Goal: Task Accomplishment & Management: Manage account settings

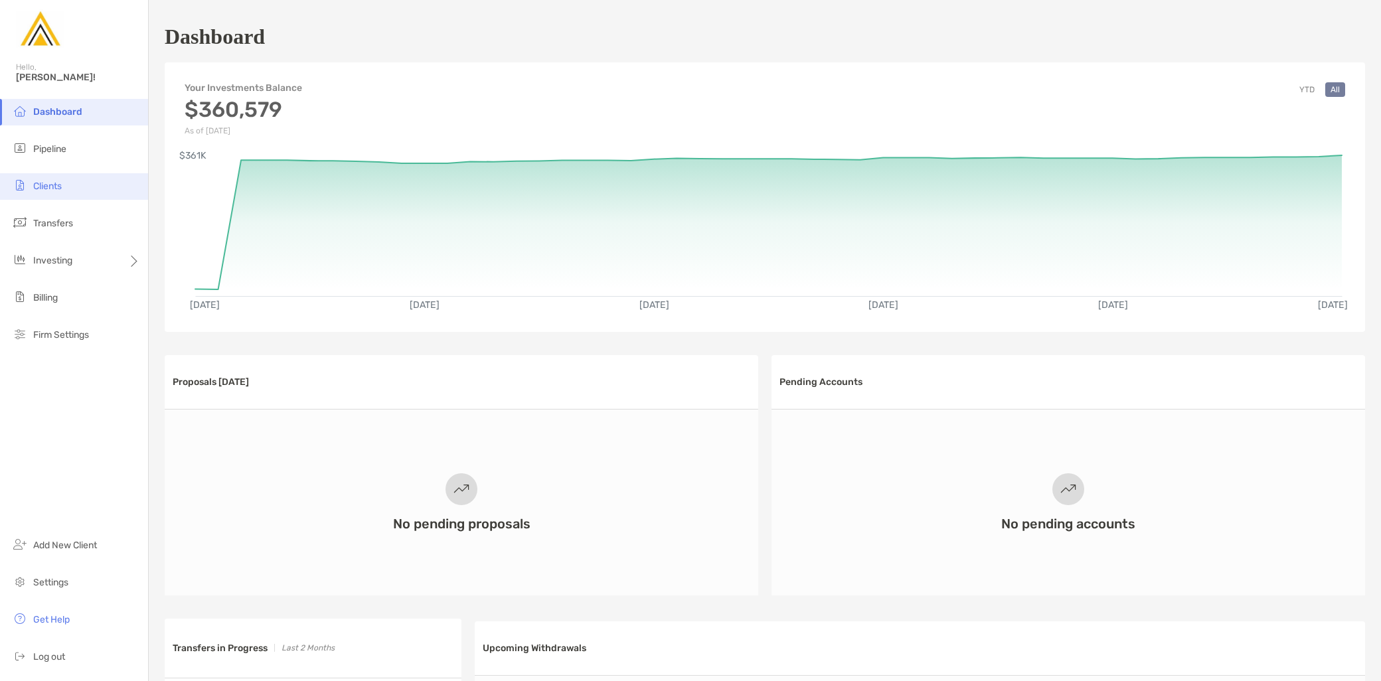
click at [76, 187] on li "Clients" at bounding box center [74, 186] width 148 height 27
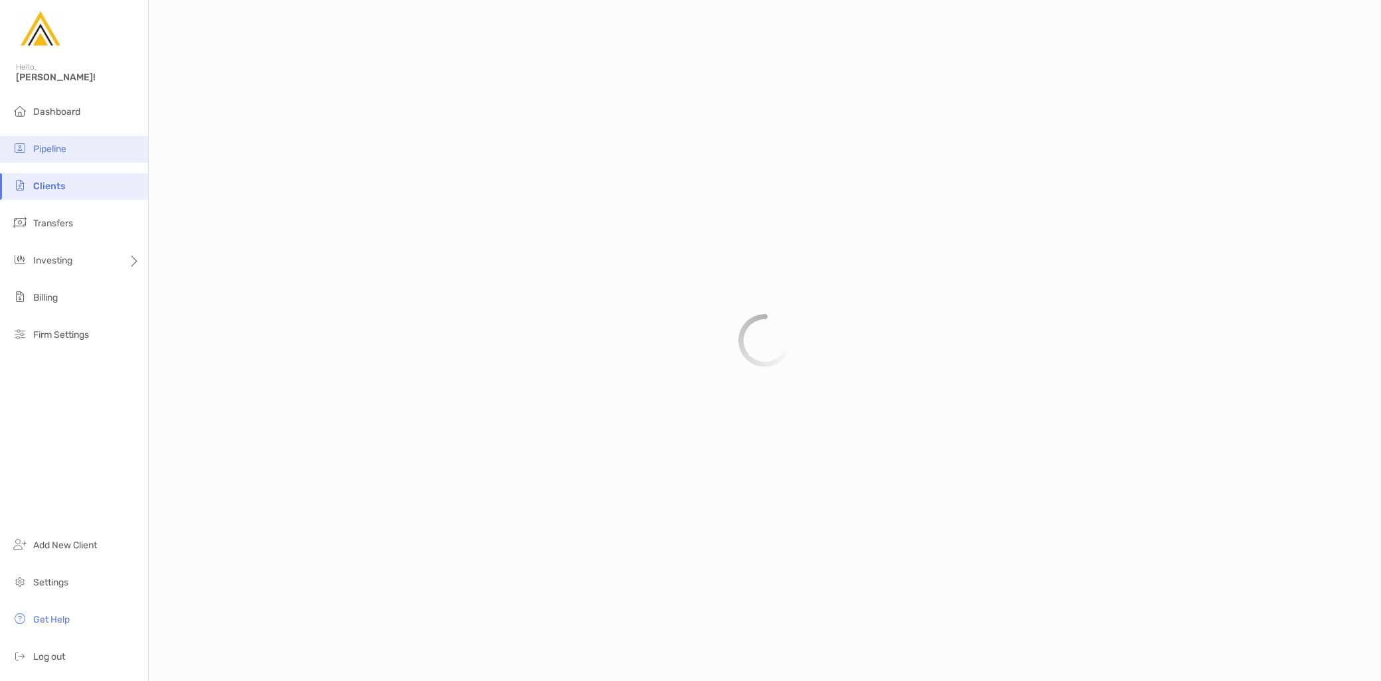
click at [77, 151] on li "Pipeline" at bounding box center [74, 149] width 148 height 27
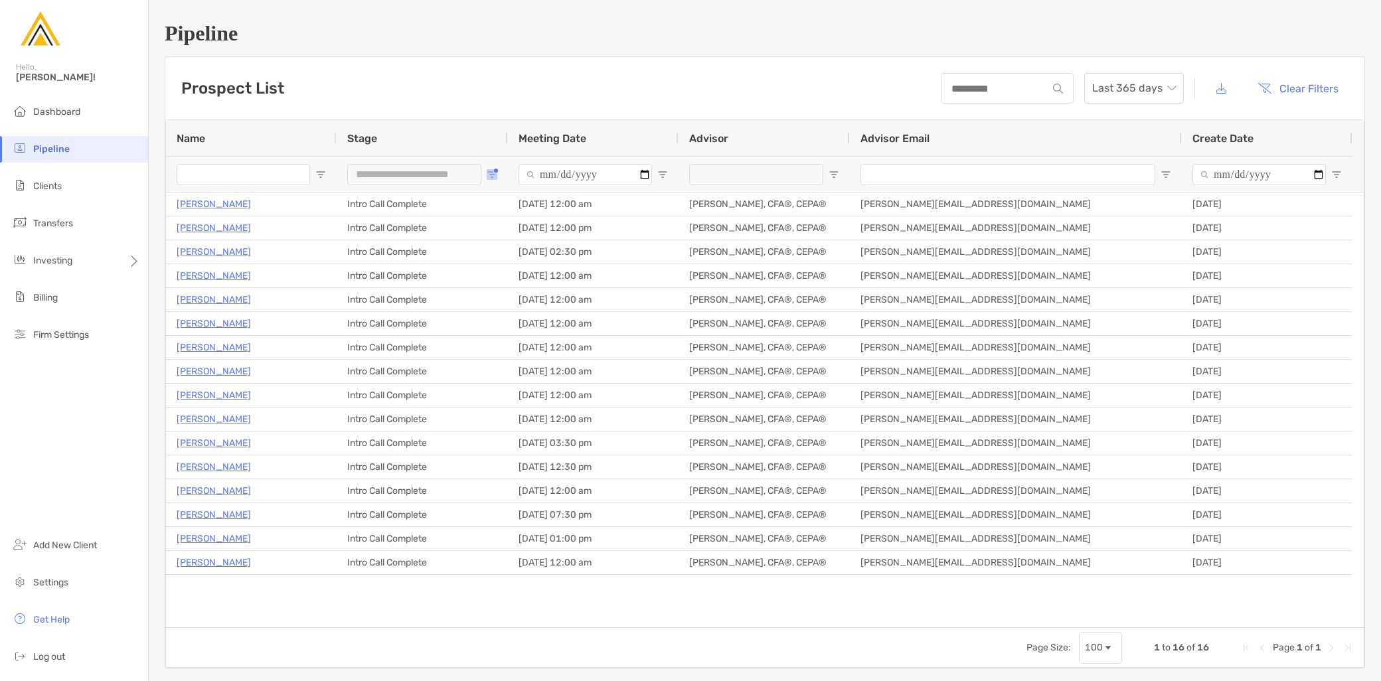
click at [487, 173] on span "Open Filter Menu" at bounding box center [492, 174] width 11 height 11
click at [495, 291] on div "Intro Call Complete" at bounding box center [554, 293] width 138 height 19
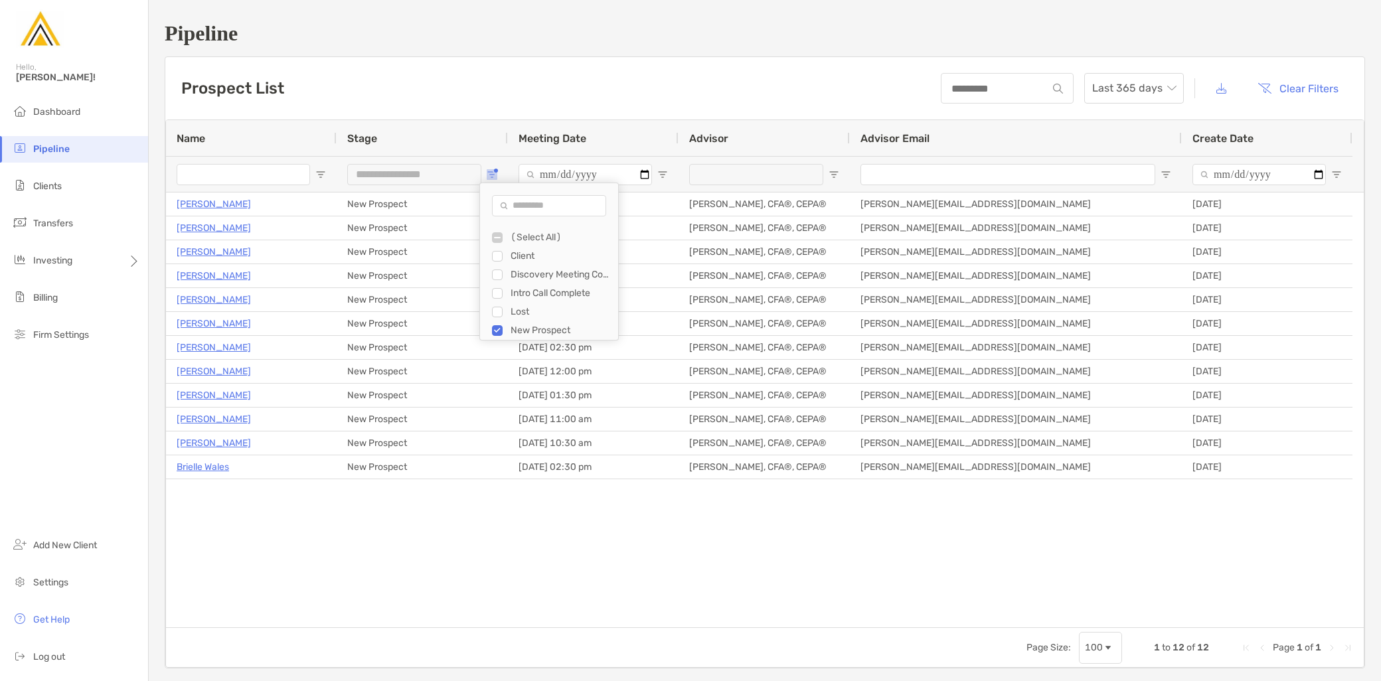
click at [494, 169] on button "Open Filter Menu" at bounding box center [492, 174] width 11 height 11
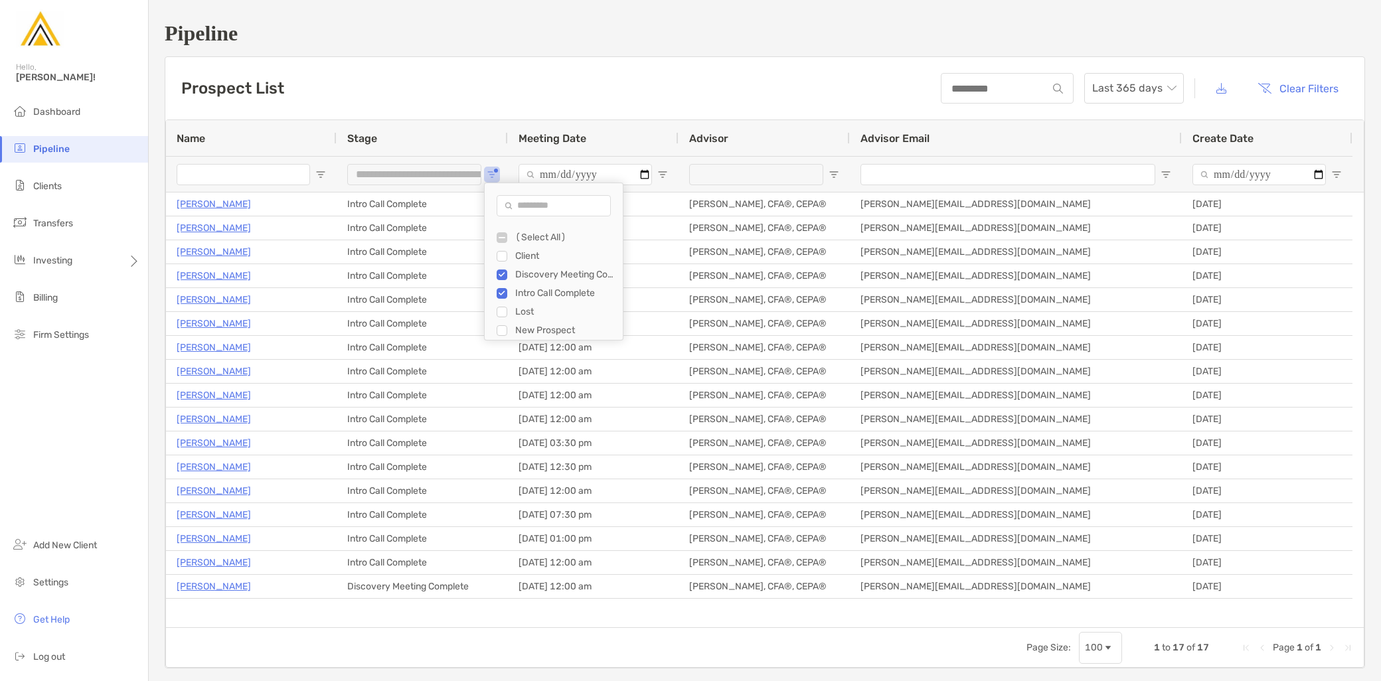
type input "**********"
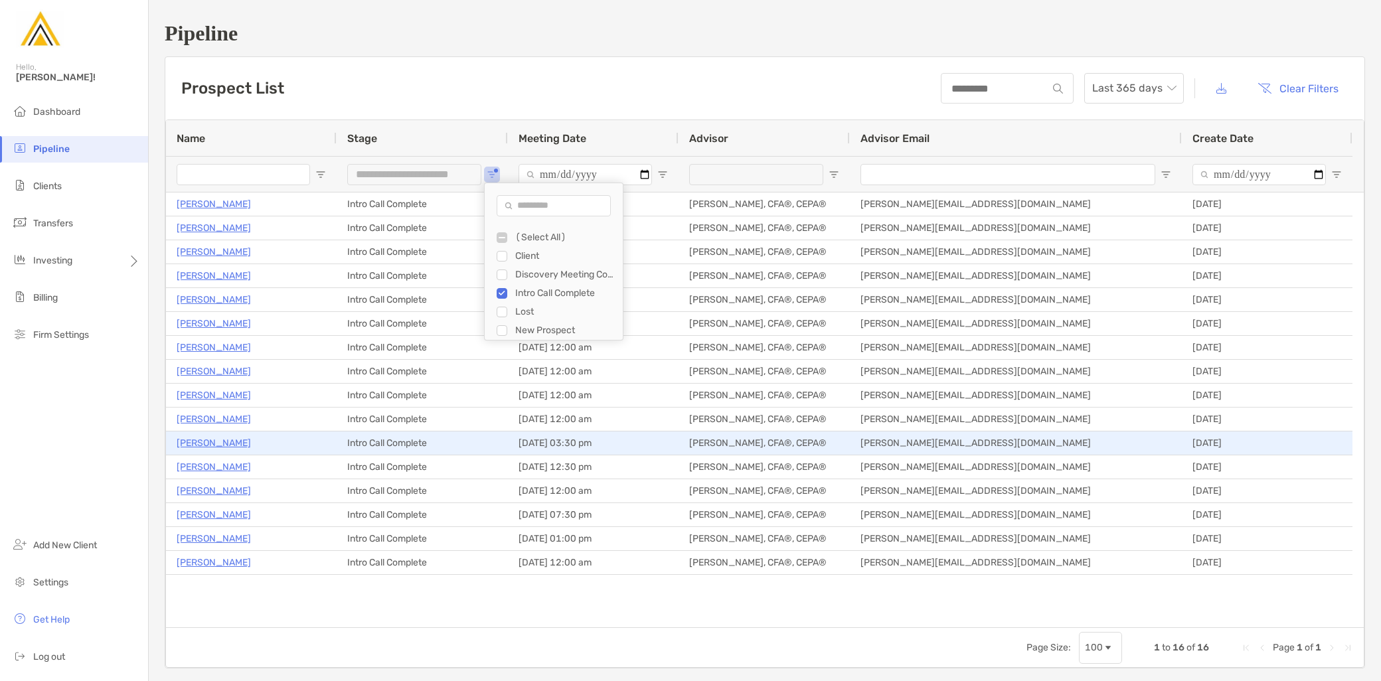
click at [210, 439] on p "[PERSON_NAME]" at bounding box center [214, 443] width 74 height 17
